Goal: Task Accomplishment & Management: Complete application form

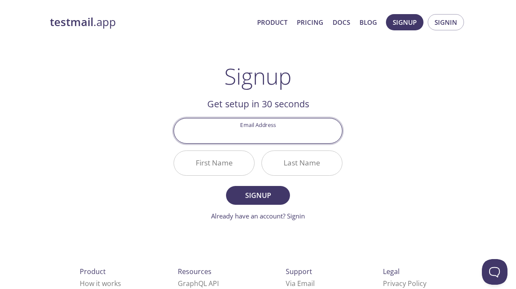
click at [254, 137] on input "Email Address" at bounding box center [258, 130] width 168 height 24
type input "[EMAIL_ADDRESS][DOMAIN_NAME]"
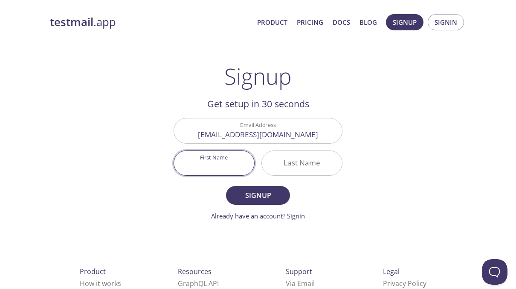
click at [210, 158] on input "First Name" at bounding box center [214, 163] width 80 height 24
type input "[PERSON_NAME]"
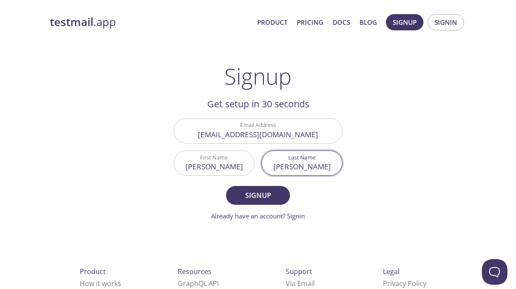
click at [291, 163] on input "[PERSON_NAME]" at bounding box center [302, 163] width 80 height 24
click at [302, 166] on input "[PERSON_NAME]" at bounding box center [302, 163] width 80 height 24
click at [302, 166] on input "Last Name" at bounding box center [302, 163] width 80 height 24
type input "m"
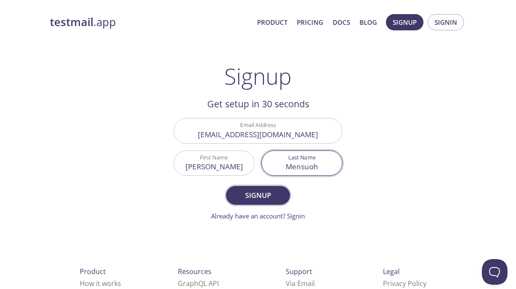
type input "Mensuoh"
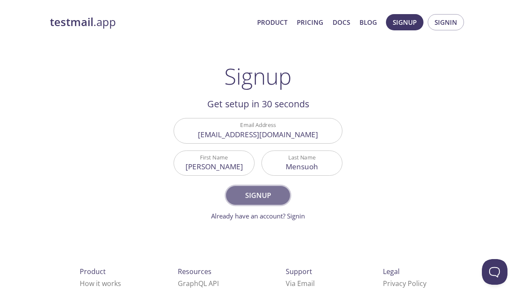
click at [274, 195] on span "Signup" at bounding box center [258, 195] width 45 height 12
